Goal: Task Accomplishment & Management: Manage account settings

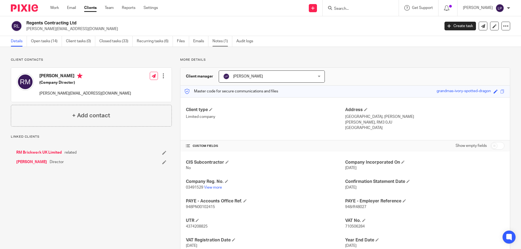
click at [219, 42] on link "Notes (1)" at bounding box center [223, 41] width 20 height 11
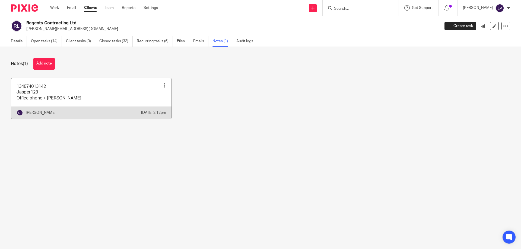
click at [75, 98] on link at bounding box center [91, 98] width 160 height 40
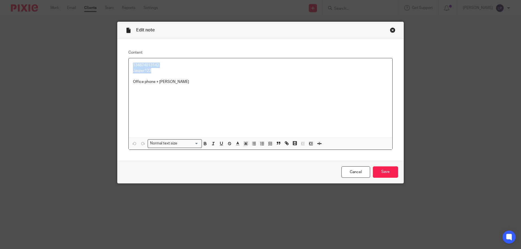
drag, startPoint x: 146, startPoint y: 67, endPoint x: 121, endPoint y: 60, distance: 25.6
click at [122, 60] on div "Content 134874013142 Jasper123 Office phone + [PERSON_NAME] Normal text size Lo…" at bounding box center [261, 100] width 286 height 122
copy div "134874013142 Jasper123"
click at [391, 32] on div "Close this dialog window" at bounding box center [392, 29] width 5 height 5
